Goal: Task Accomplishment & Management: Use online tool/utility

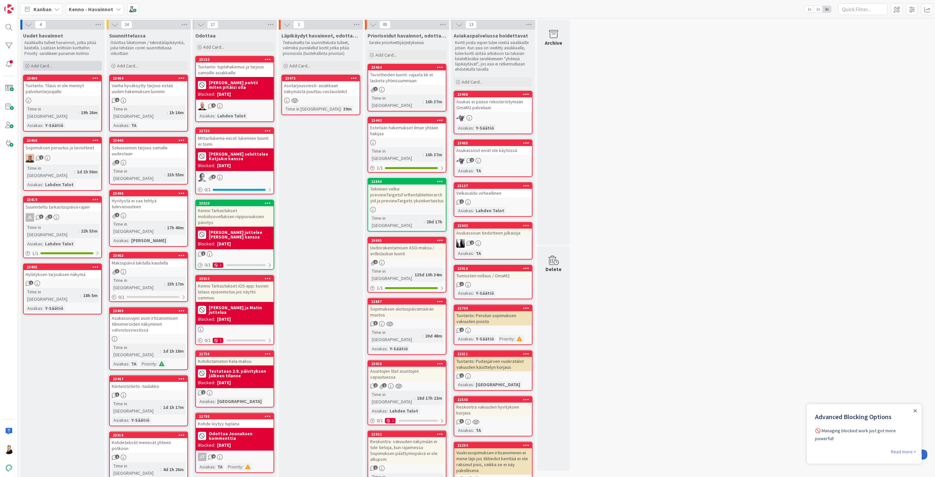
click at [25, 65] on icon at bounding box center [27, 66] width 4 height 4
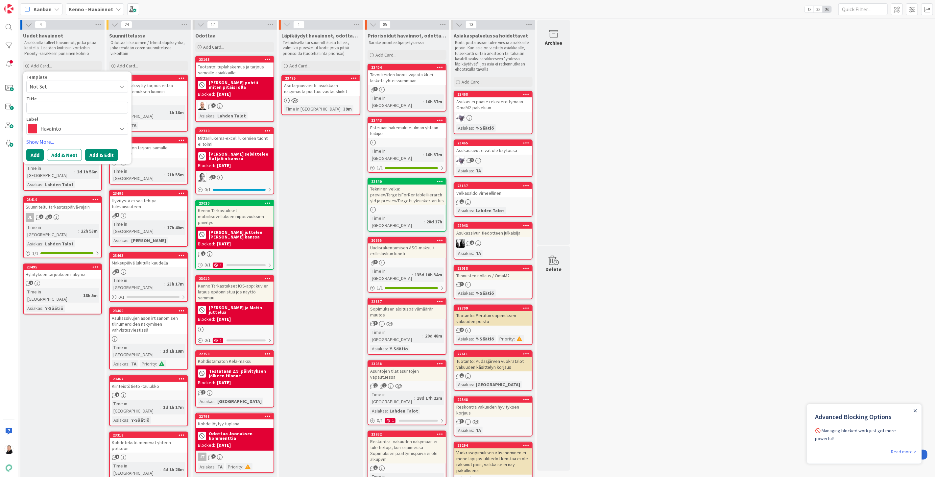
click at [106, 155] on button "Add & Edit" at bounding box center [101, 155] width 33 height 12
click at [55, 107] on textarea at bounding box center [77, 108] width 102 height 12
click at [36, 109] on textarea at bounding box center [77, 108] width 102 height 12
paste textarea "[PERSON_NAME] hakijalle ei ole mennyt tarjoussähköpostiin"
type textarea "x"
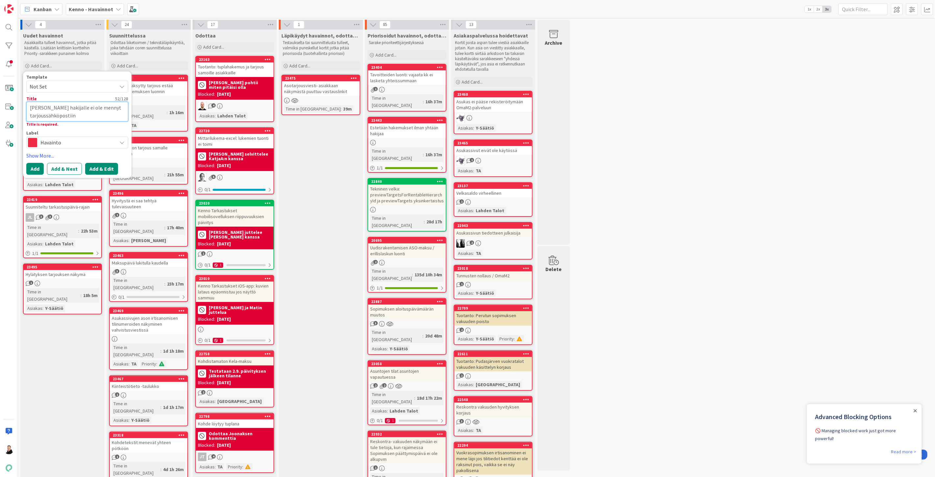
type textarea "[PERSON_NAME] hakijalle ei ole mennyt tarjoussähköpostiin"
click at [108, 169] on button "Add & Edit" at bounding box center [101, 169] width 33 height 12
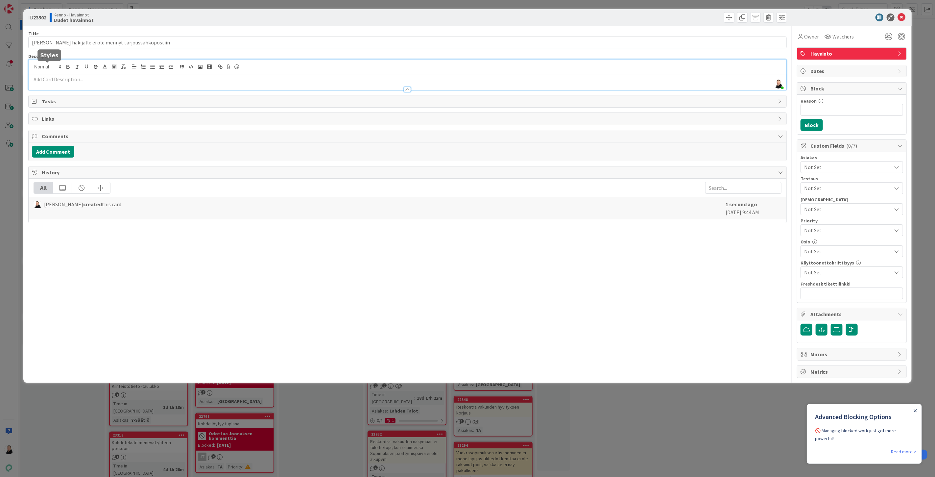
click at [44, 68] on div "Ansu Nevalainen just joined" at bounding box center [408, 75] width 758 height 30
click at [40, 80] on p at bounding box center [407, 80] width 751 height 8
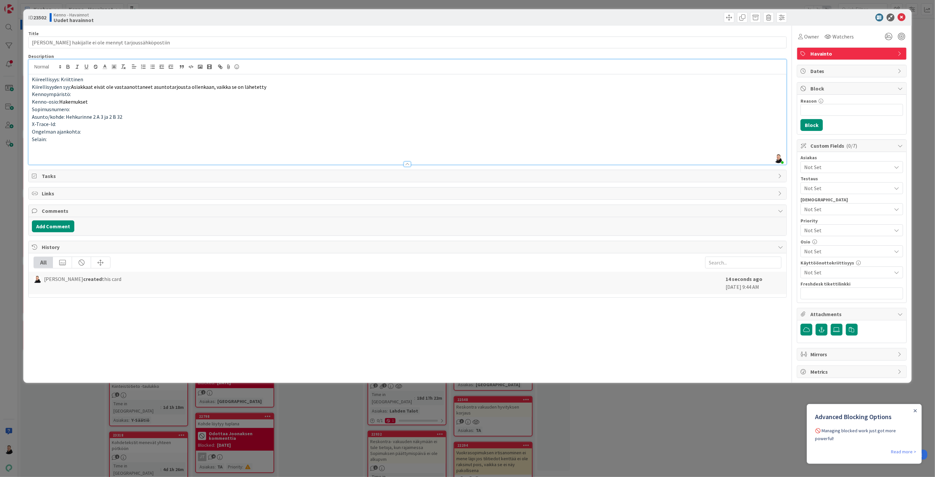
click at [38, 156] on p at bounding box center [407, 154] width 751 height 8
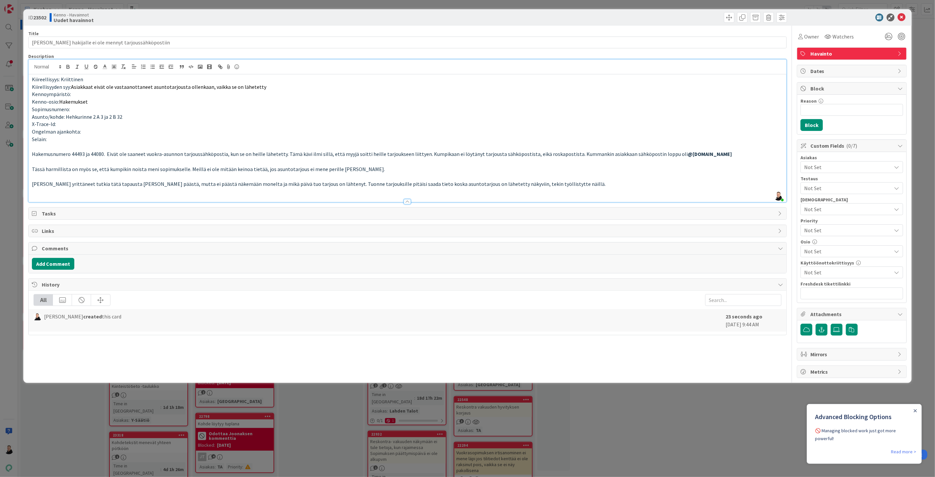
click at [553, 189] on p at bounding box center [407, 192] width 751 height 8
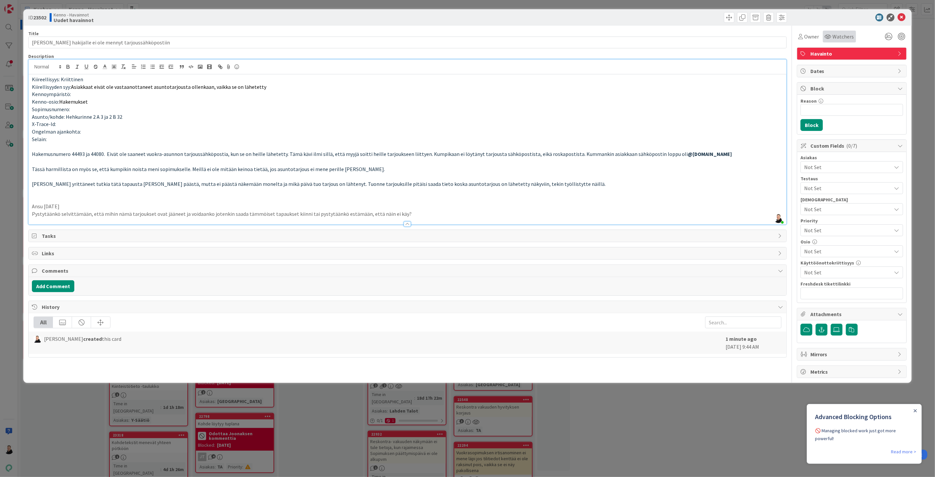
click at [845, 37] on span "Watchers" at bounding box center [843, 37] width 21 height 8
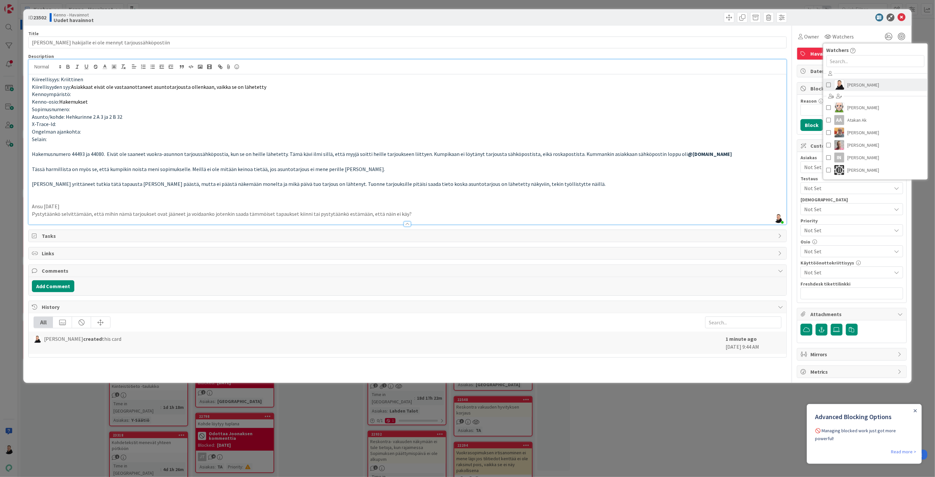
click at [844, 80] on div at bounding box center [840, 85] width 10 height 10
click at [691, 109] on p "Sopimusnumero:" at bounding box center [407, 110] width 751 height 8
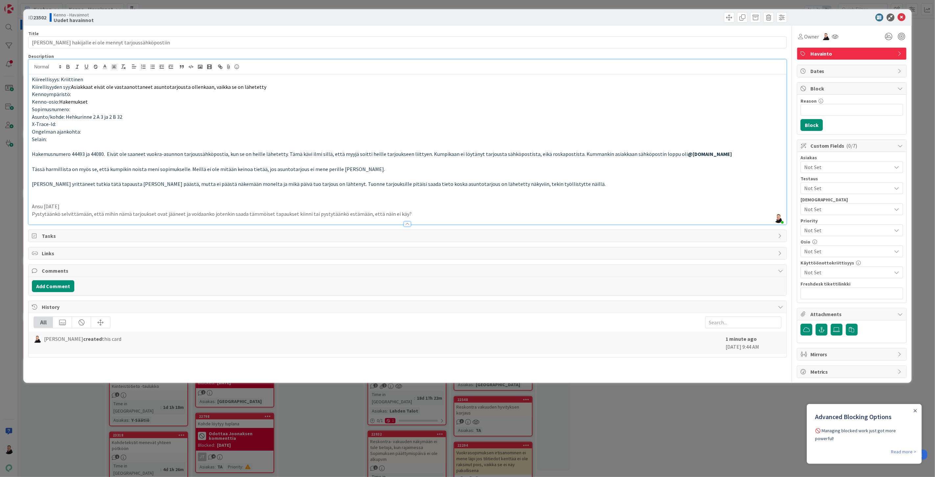
click at [830, 166] on span "Not Set" at bounding box center [847, 167] width 87 height 8
click at [812, 184] on span "TA" at bounding box center [813, 183] width 6 height 10
click at [723, 168] on p "Tässä harmillista on myös se, että kumpikin noista meni sopimukselle. Meillä ei…" at bounding box center [407, 169] width 751 height 8
click at [824, 252] on span "Not Set" at bounding box center [847, 251] width 87 height 8
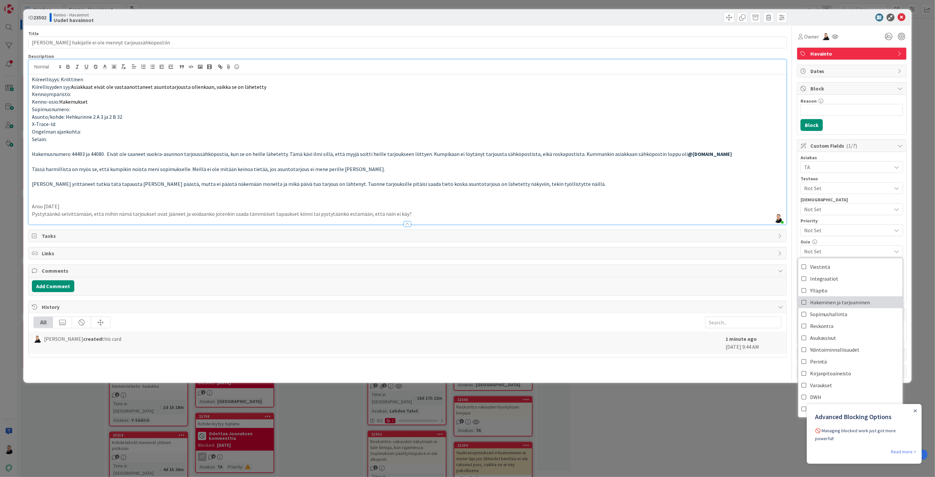
click at [826, 302] on span "Hakeminen ja tarjoaminen" at bounding box center [840, 302] width 60 height 10
click at [709, 177] on p at bounding box center [407, 177] width 751 height 8
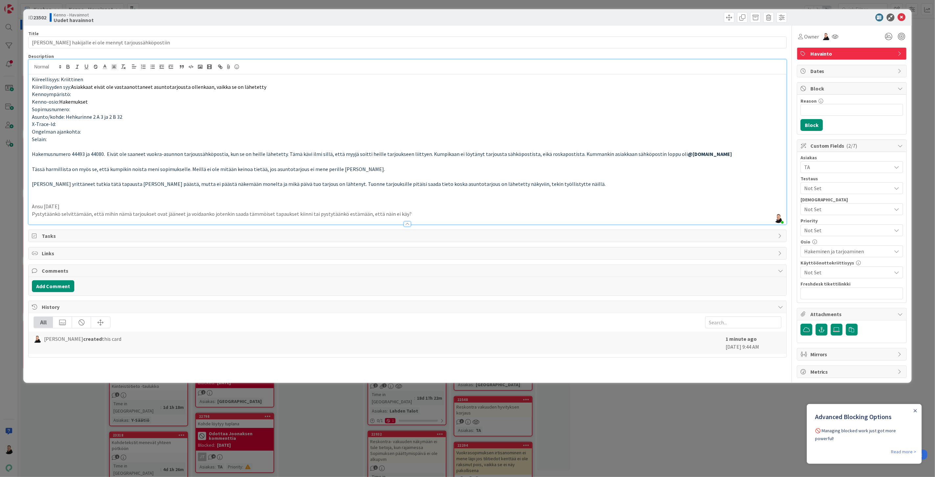
click at [825, 230] on span "Not Set" at bounding box center [846, 230] width 84 height 9
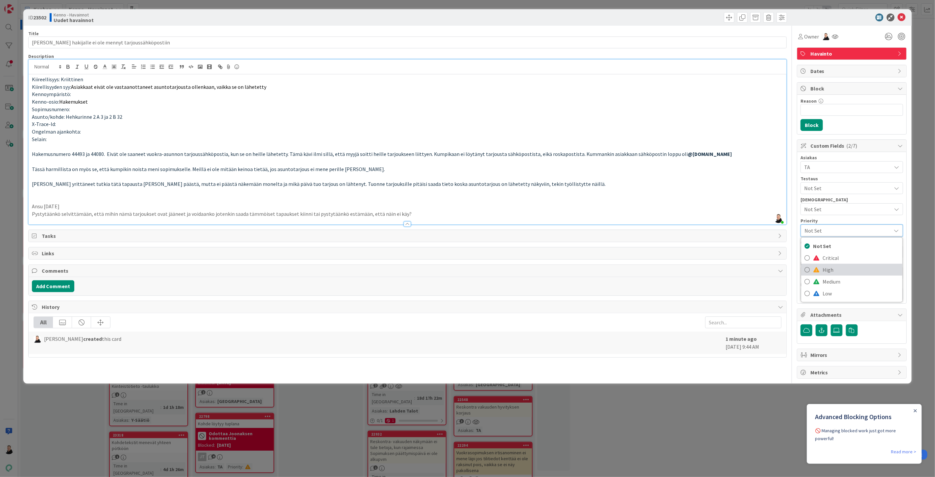
click at [811, 266] on link "High" at bounding box center [851, 270] width 101 height 12
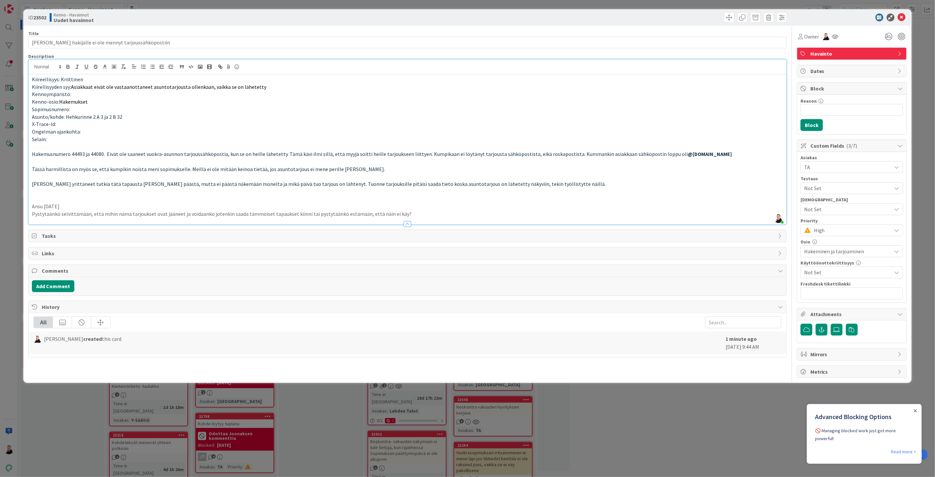
click at [739, 160] on p at bounding box center [407, 162] width 751 height 8
click at [903, 19] on icon at bounding box center [902, 17] width 8 height 8
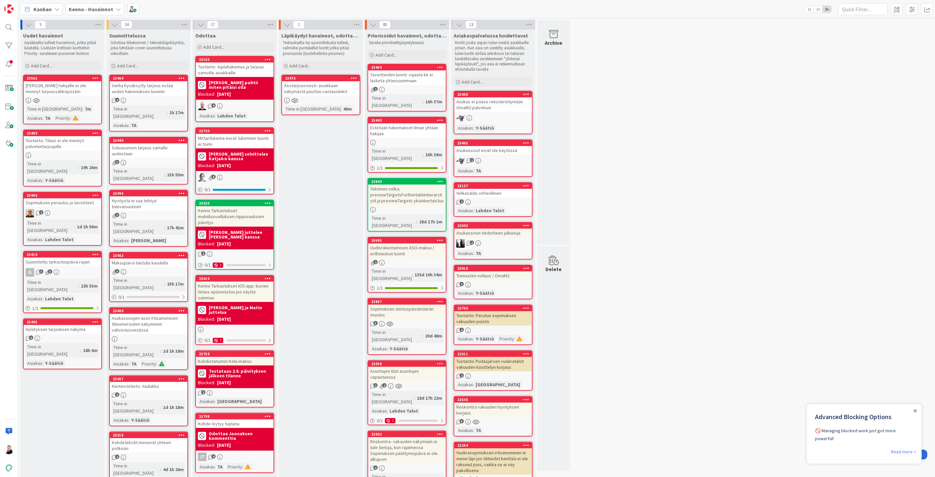
click at [50, 86] on div "[PERSON_NAME] hakijalle ei ole mennyt tarjoussähköpostiin" at bounding box center [63, 88] width 78 height 14
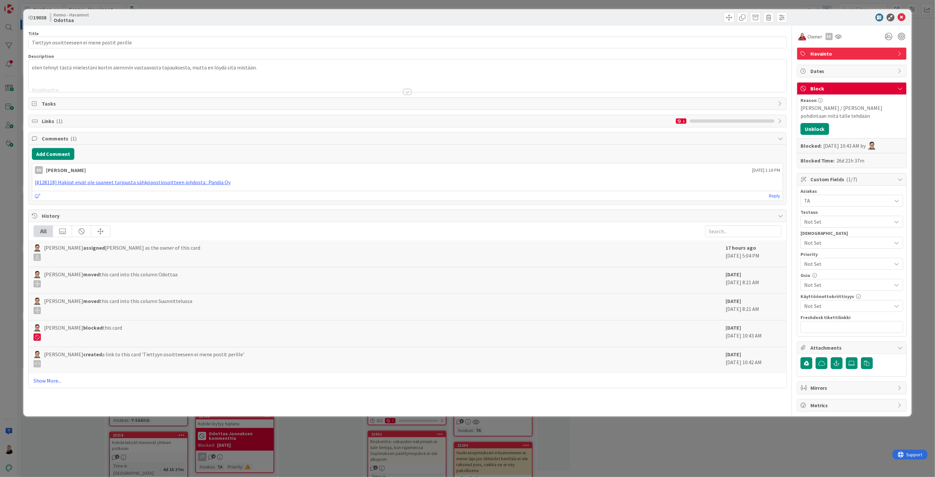
click at [404, 91] on div at bounding box center [407, 91] width 7 height 5
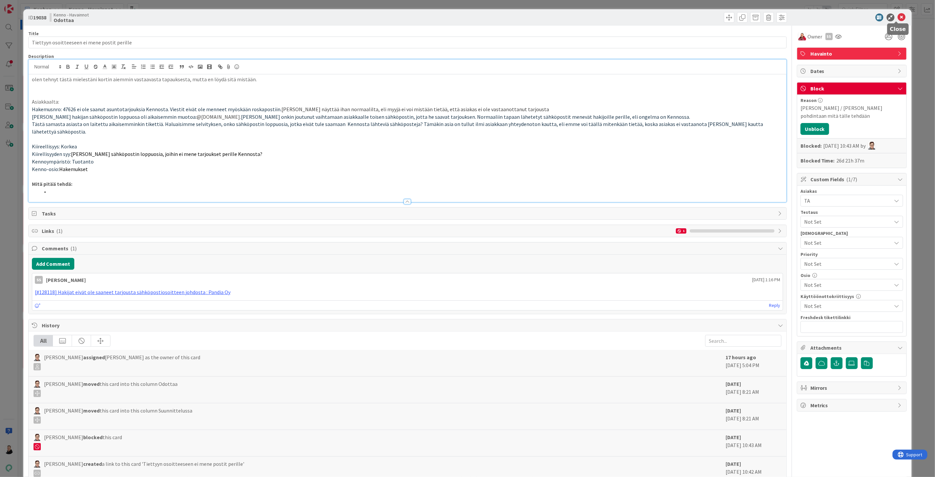
click at [899, 16] on icon at bounding box center [902, 17] width 8 height 8
